Goal: Task Accomplishment & Management: Complete application form

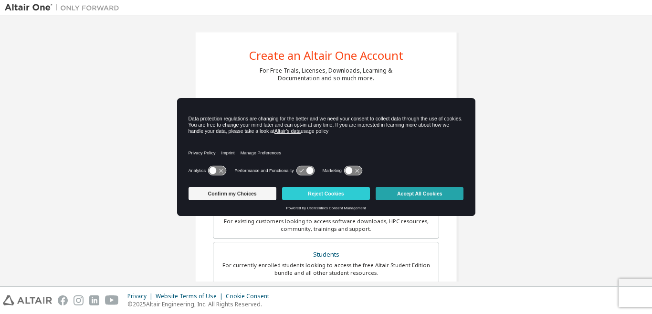
click at [420, 192] on button "Accept All Cookies" at bounding box center [420, 193] width 88 height 13
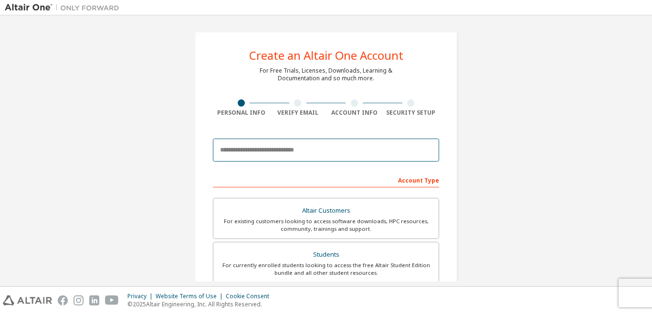
click at [275, 149] on input "email" at bounding box center [326, 149] width 226 height 23
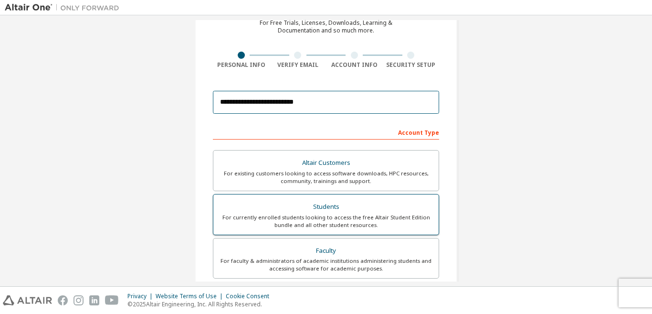
scroll to position [96, 0]
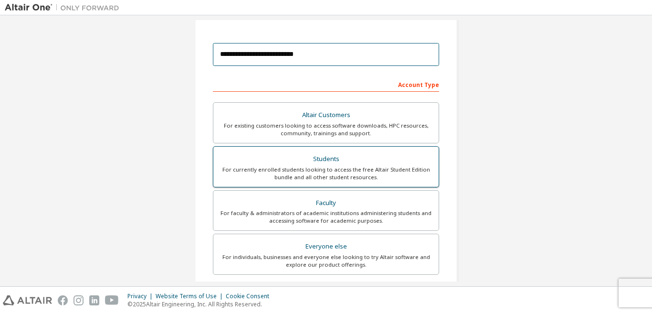
type input "**********"
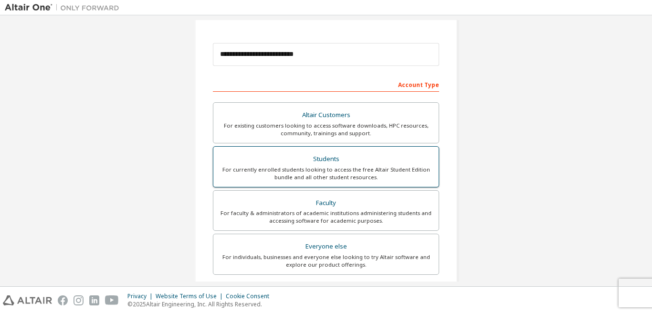
click at [329, 157] on div "Students" at bounding box center [326, 158] width 214 height 13
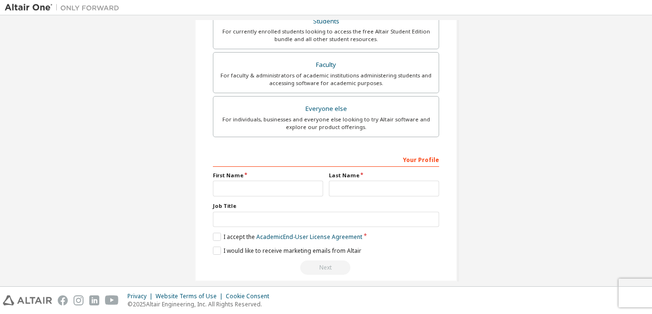
scroll to position [277, 0]
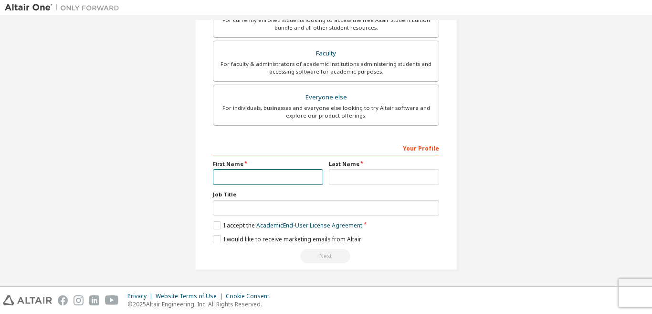
click at [242, 178] on input "text" at bounding box center [268, 177] width 110 height 16
type input "***"
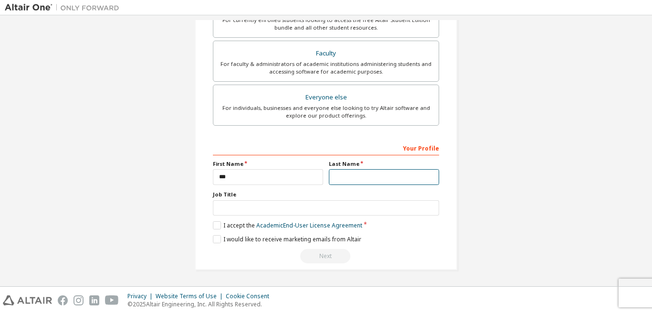
click at [367, 179] on input "text" at bounding box center [384, 177] width 110 height 16
type input "**********"
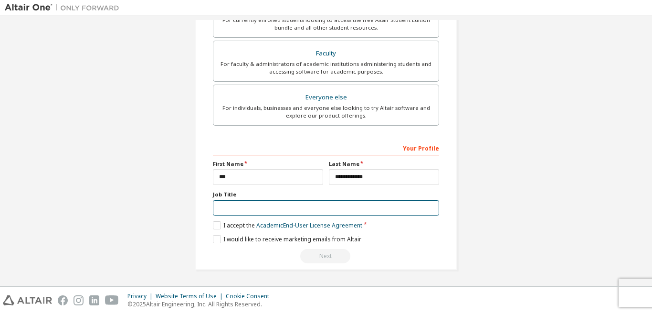
click at [279, 208] on input "text" at bounding box center [326, 208] width 226 height 16
type input "*"
type input "********"
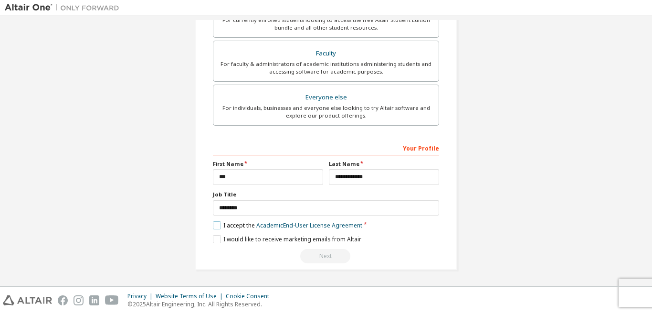
click at [216, 226] on label "I accept the Academic End-User License Agreement" at bounding box center [287, 225] width 149 height 8
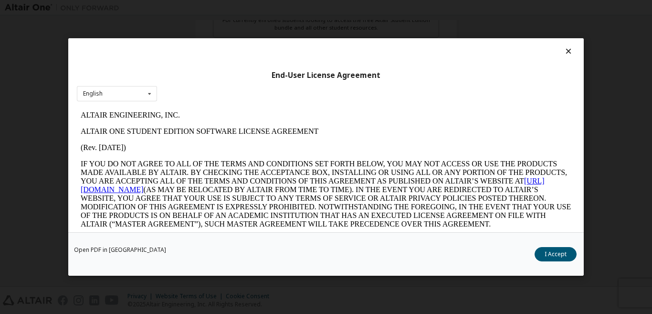
scroll to position [0, 0]
click at [152, 98] on icon at bounding box center [150, 93] width 12 height 15
click at [146, 107] on div "English" at bounding box center [116, 108] width 79 height 15
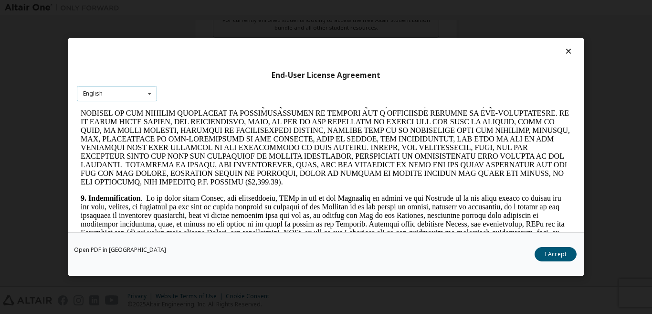
scroll to position [1337, 0]
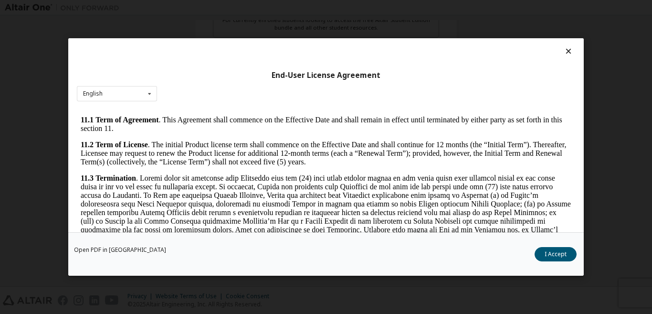
click at [558, 254] on button "I Accept" at bounding box center [556, 254] width 42 height 14
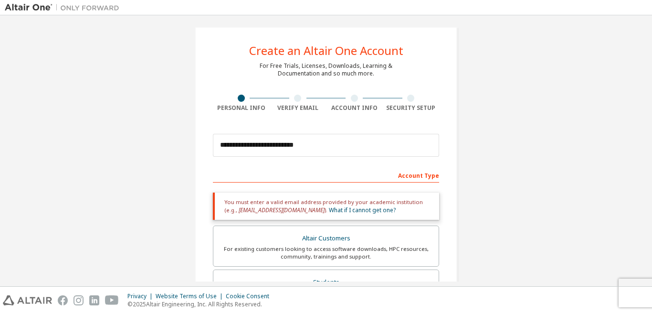
scroll to position [0, 0]
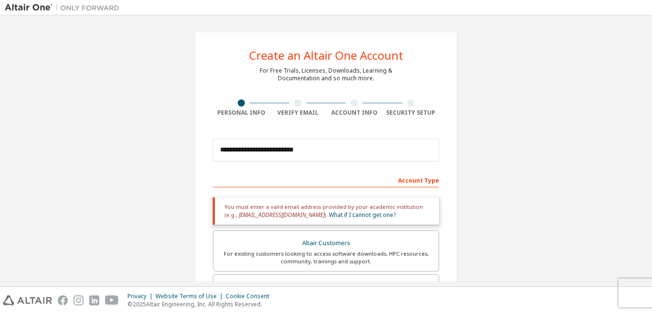
click at [420, 182] on div "Account Type" at bounding box center [326, 179] width 226 height 15
click at [329, 213] on link "What if I cannot get one?" at bounding box center [362, 215] width 67 height 8
click at [329, 214] on link "What if I cannot get one?" at bounding box center [362, 215] width 67 height 8
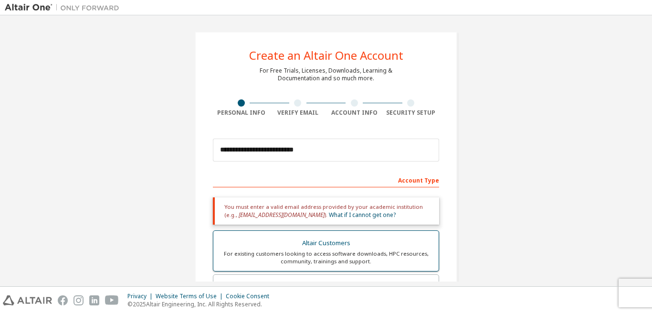
scroll to position [48, 0]
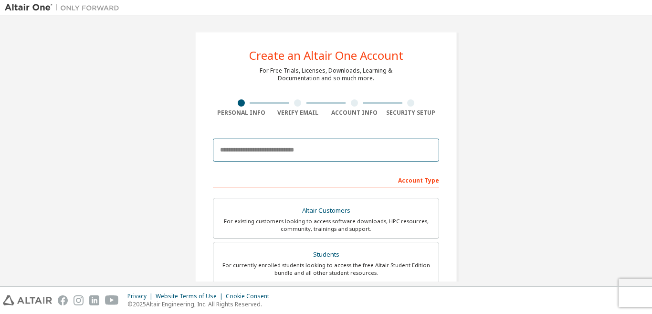
click at [224, 148] on input "email" at bounding box center [326, 149] width 226 height 23
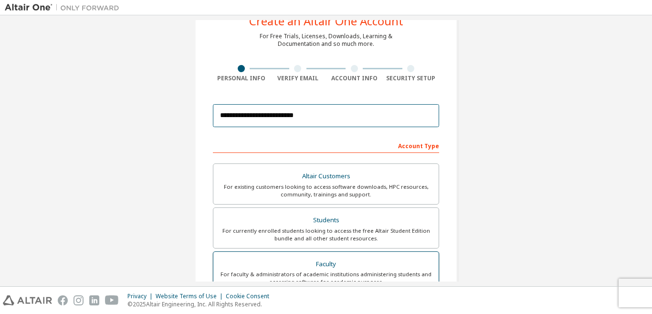
scroll to position [53, 0]
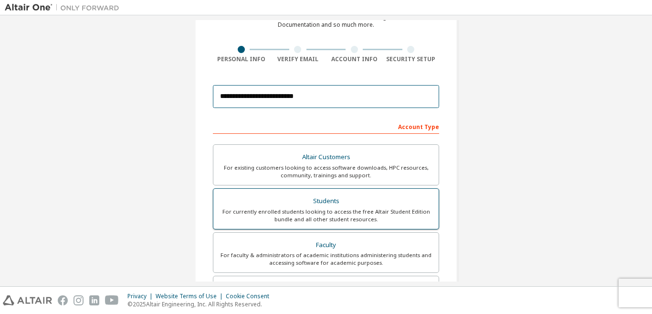
type input "**********"
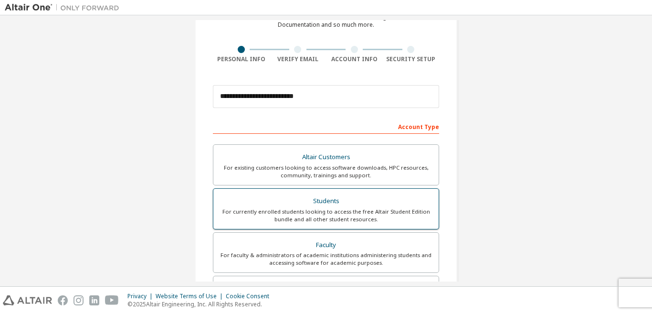
click at [307, 211] on div "For currently enrolled students looking to access the free Altair Student Editi…" at bounding box center [326, 215] width 214 height 15
click at [334, 208] on div "For currently enrolled students looking to access the free Altair Student Editi…" at bounding box center [326, 215] width 214 height 15
click at [322, 198] on div "Students" at bounding box center [326, 200] width 214 height 13
click at [322, 179] on div "For existing customers looking to access software downloads, HPC resources, com…" at bounding box center [326, 171] width 214 height 15
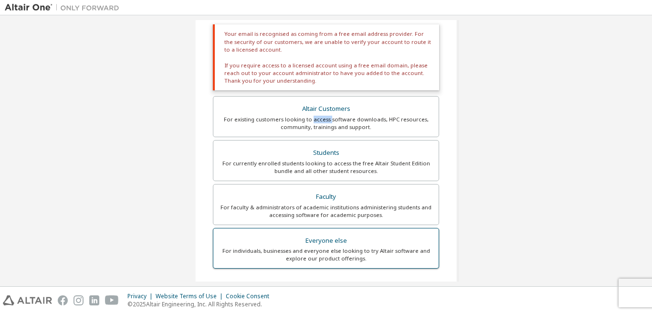
scroll to position [77, 0]
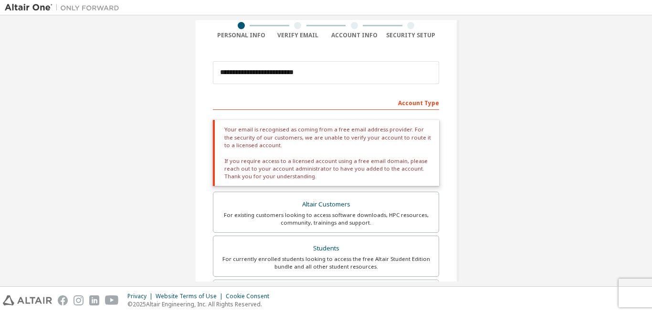
click at [247, 144] on div "Your email is recognised as coming from a free email address provider. For the …" at bounding box center [326, 153] width 226 height 66
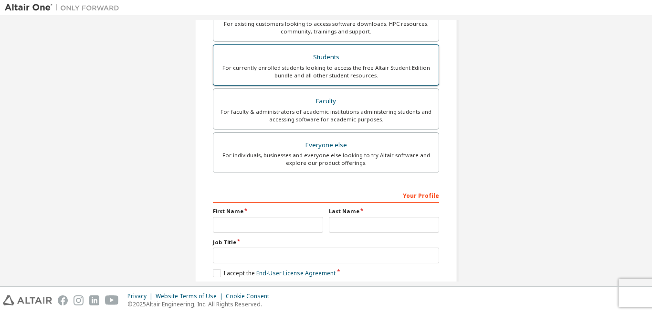
click at [337, 57] on div "Students" at bounding box center [326, 57] width 214 height 13
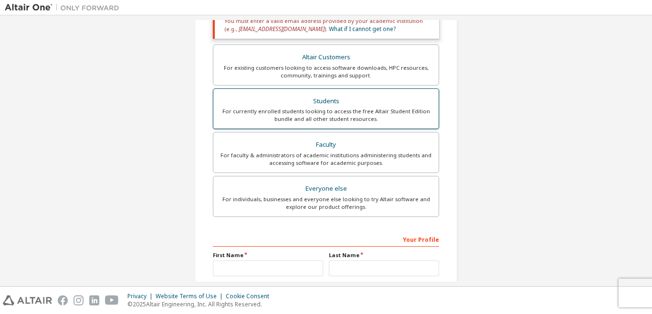
scroll to position [134, 0]
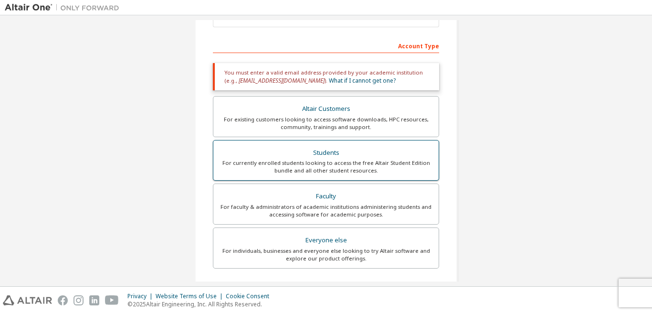
click at [338, 152] on div "Students" at bounding box center [326, 152] width 214 height 13
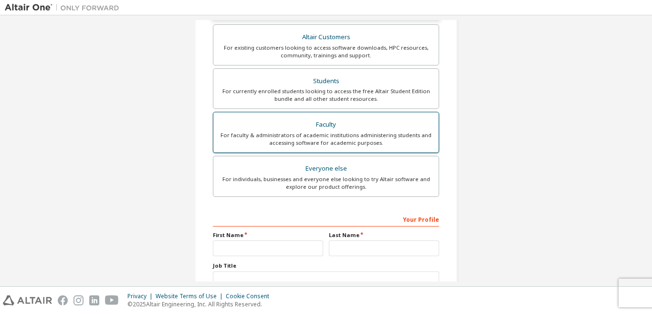
scroll to position [229, 0]
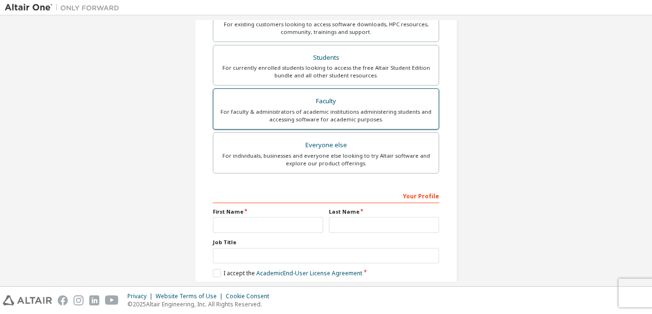
click at [296, 101] on div "Faculty" at bounding box center [326, 101] width 214 height 13
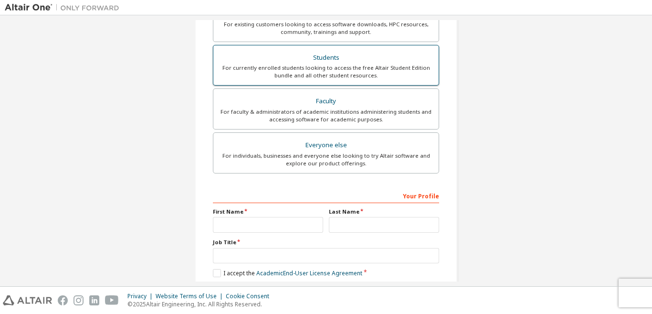
click at [309, 73] on div "For currently enrolled students looking to access the free Altair Student Editi…" at bounding box center [326, 71] width 214 height 15
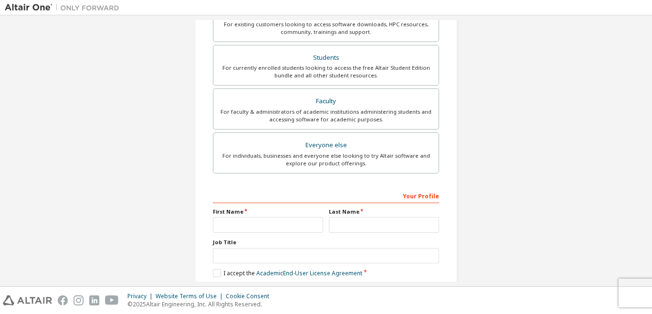
scroll to position [277, 0]
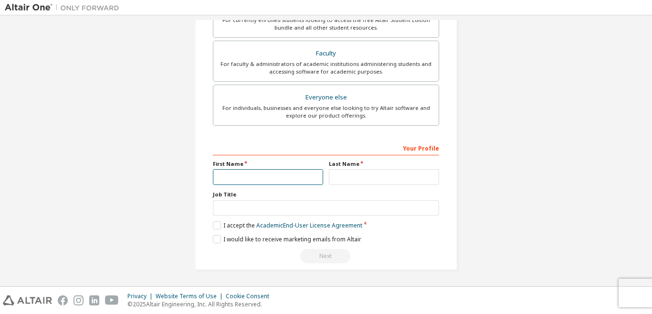
click at [243, 174] on input "text" at bounding box center [268, 177] width 110 height 16
type input "***"
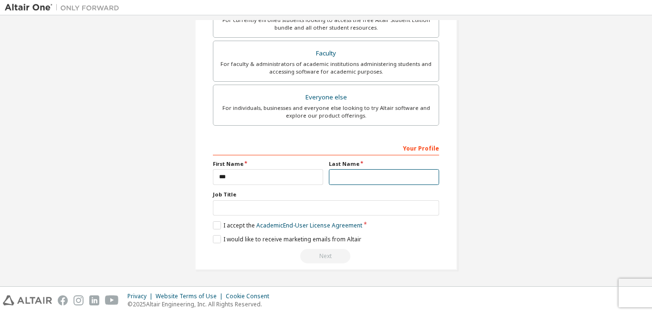
click at [340, 179] on input "text" at bounding box center [384, 177] width 110 height 16
type input "*"
